Goal: Information Seeking & Learning: Learn about a topic

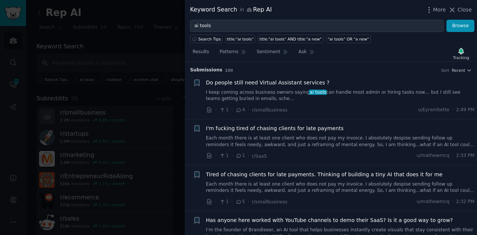
click at [456, 11] on icon at bounding box center [452, 10] width 8 height 8
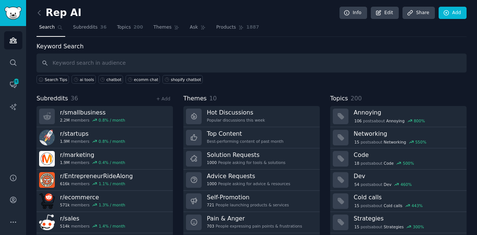
click at [42, 8] on link at bounding box center [40, 13] width 9 height 12
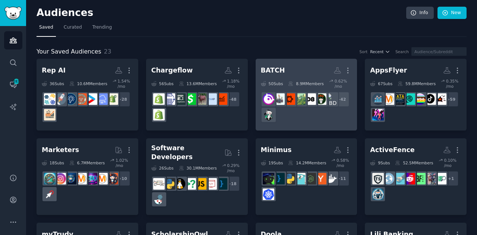
click at [305, 102] on div "+ 42" at bounding box center [306, 107] width 91 height 31
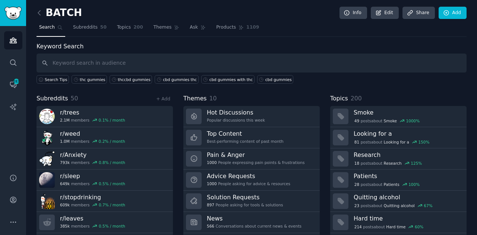
click at [139, 61] on input "text" at bounding box center [251, 63] width 430 height 19
type input "G"
type input "gummies"
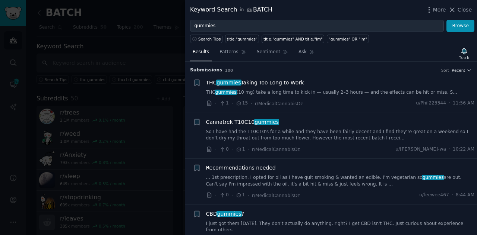
click at [305, 90] on link "THC gummies (10 mg) take a long time to kick in — usually 2–3 hours — and the e…" at bounding box center [340, 92] width 268 height 7
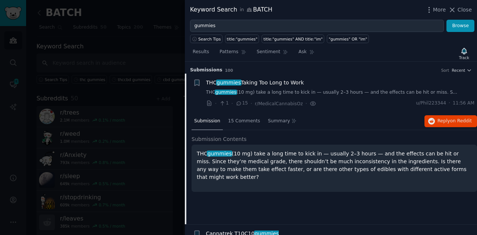
scroll to position [12, 0]
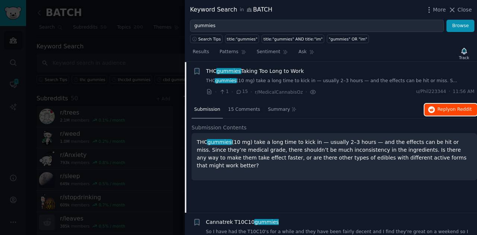
click at [464, 107] on span "on Reddit" at bounding box center [461, 109] width 22 height 5
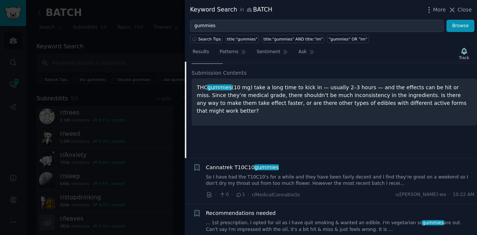
scroll to position [106, 0]
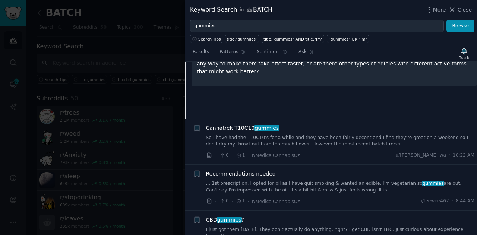
click at [320, 192] on link "... 1st prescription, I opted for oil as I have quit smoking & wanted an edible…" at bounding box center [340, 187] width 268 height 13
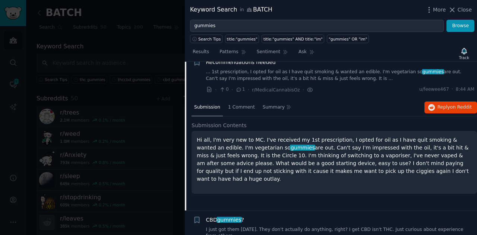
scroll to position [97, 0]
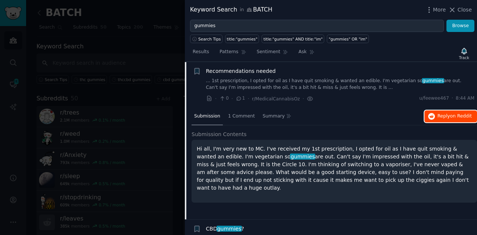
click at [448, 115] on span "Reply on Reddit" at bounding box center [454, 116] width 34 height 7
